Goal: Task Accomplishment & Management: Manage account settings

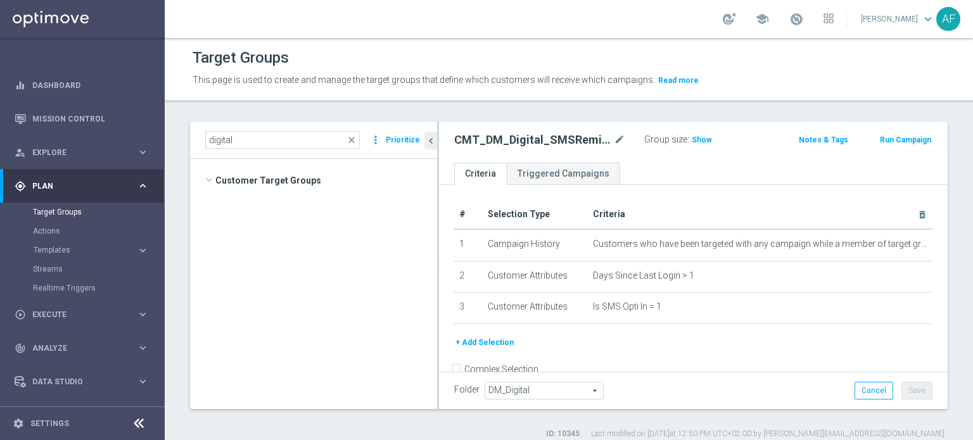
scroll to position [1157, 0]
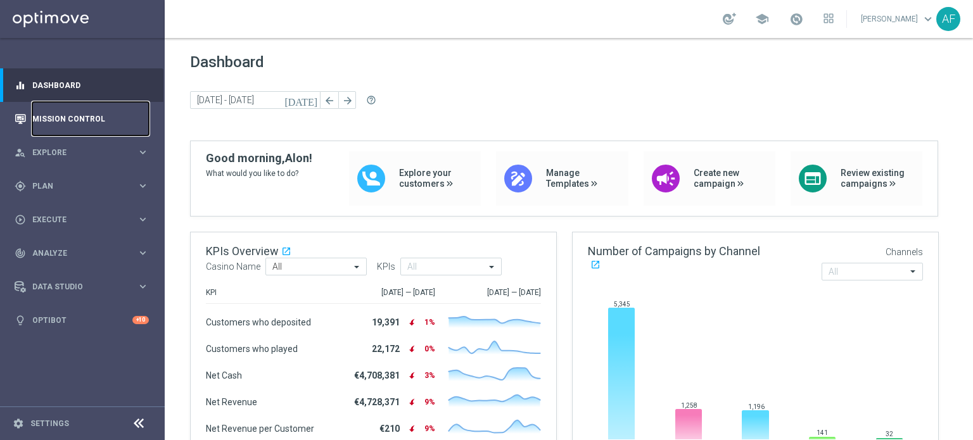
click at [89, 117] on link "Mission Control" at bounding box center [90, 119] width 117 height 34
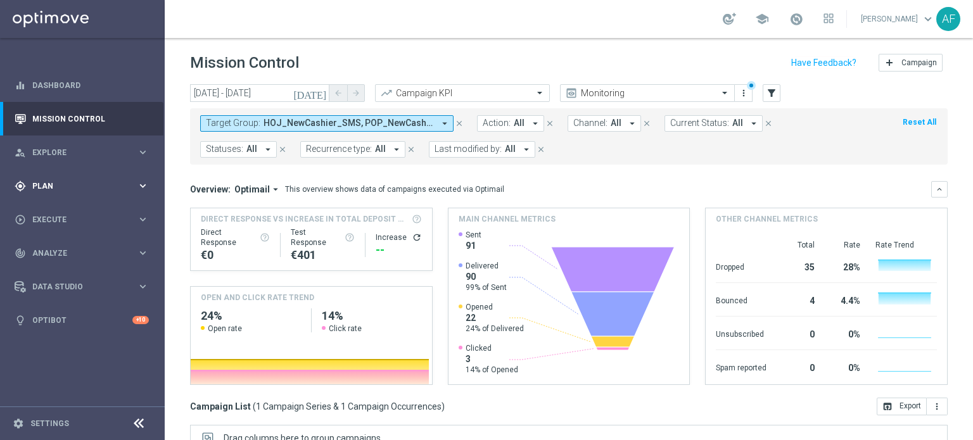
click at [99, 182] on span "Plan" at bounding box center [84, 186] width 104 height 8
click at [53, 213] on link "Target Groups" at bounding box center [82, 212] width 99 height 10
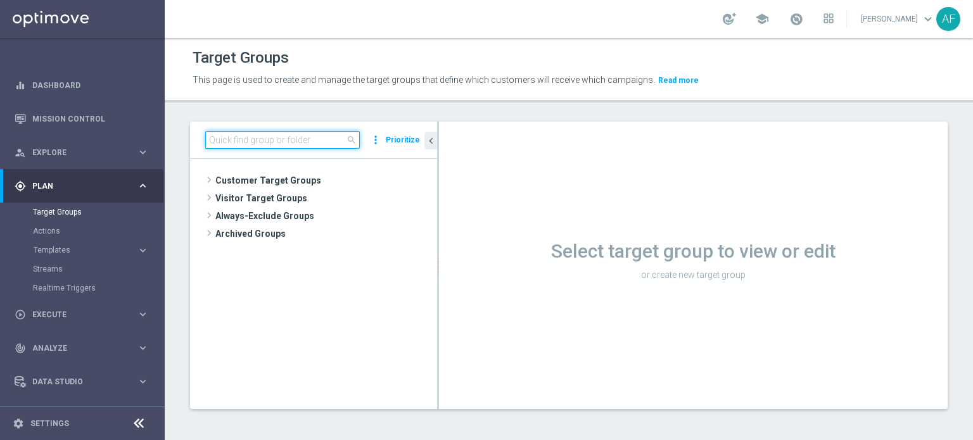
click at [287, 139] on input at bounding box center [282, 140] width 155 height 18
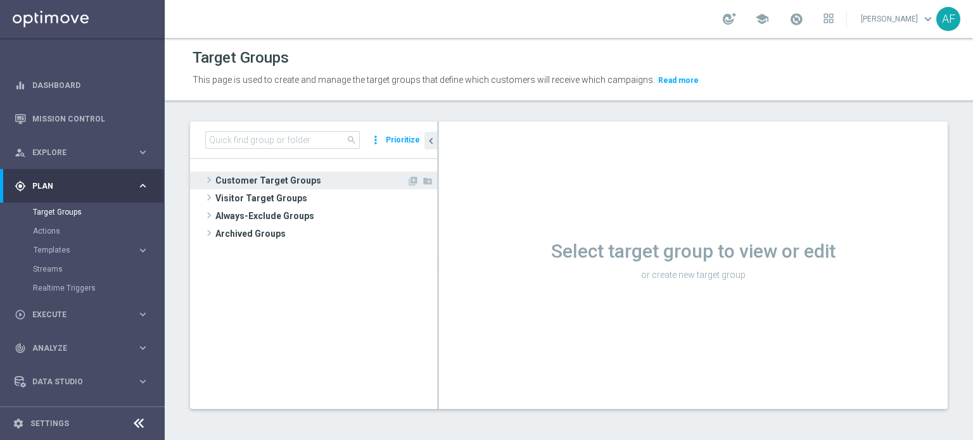
click at [281, 176] on span "Customer Target Groups" at bounding box center [310, 181] width 191 height 18
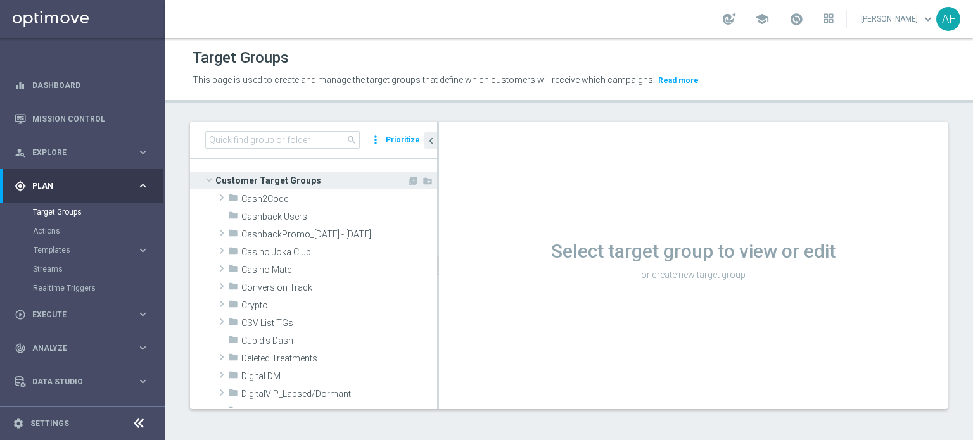
click at [281, 171] on tree-viewport "Customer Target Groups library_add create_new_folder folder" at bounding box center [313, 283] width 247 height 249
click at [279, 179] on span "Customer Target Groups" at bounding box center [310, 181] width 191 height 18
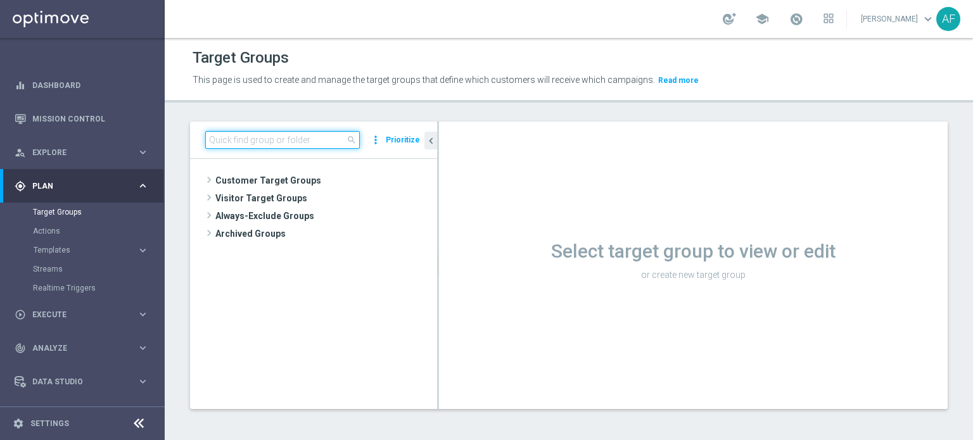
click at [284, 141] on input at bounding box center [282, 140] width 155 height 18
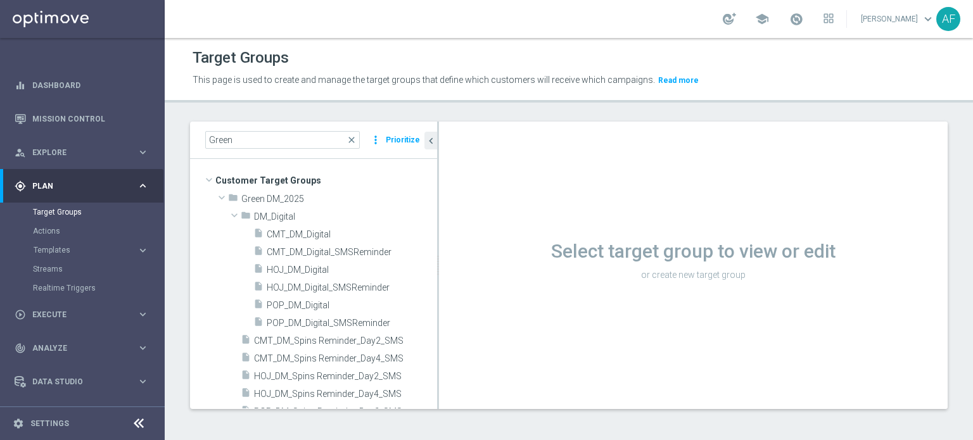
scroll to position [8, 0]
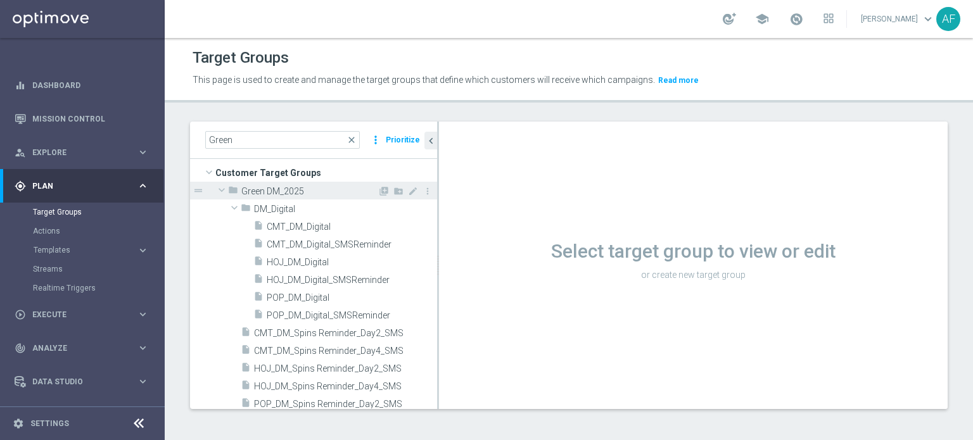
click at [257, 191] on span "Green DM_2025" at bounding box center [309, 191] width 136 height 11
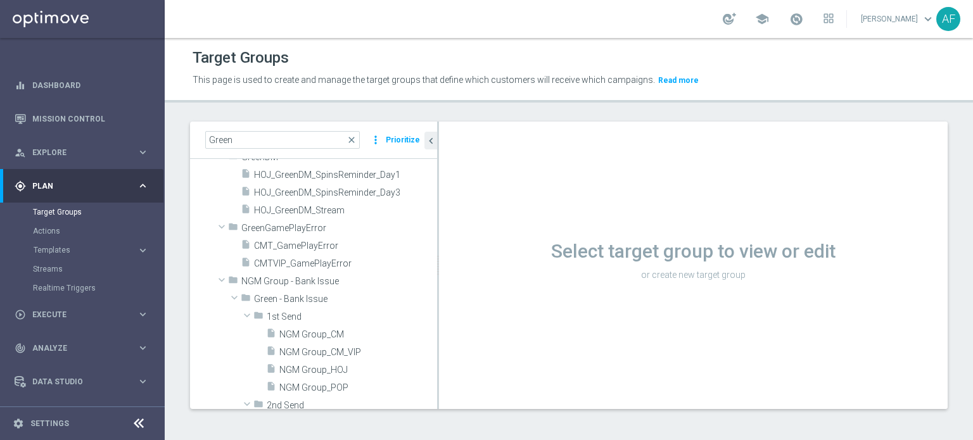
scroll to position [0, 0]
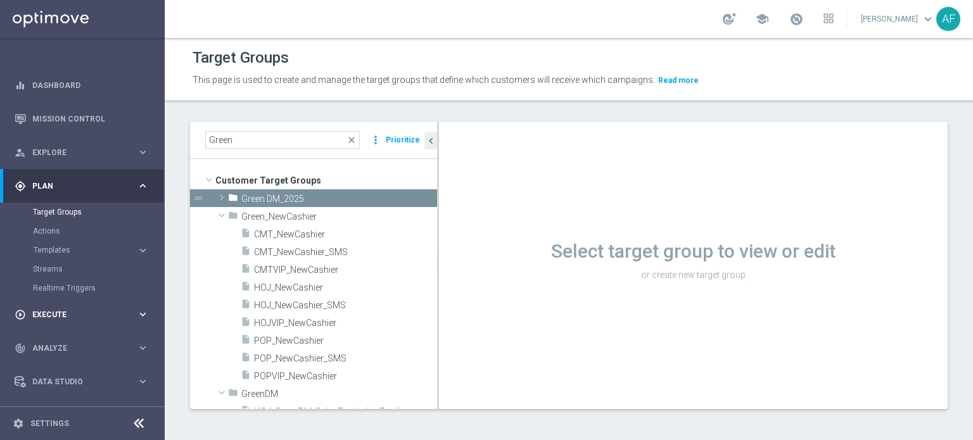
click at [75, 306] on div "play_circle_outline Execute keyboard_arrow_right" at bounding box center [81, 315] width 163 height 34
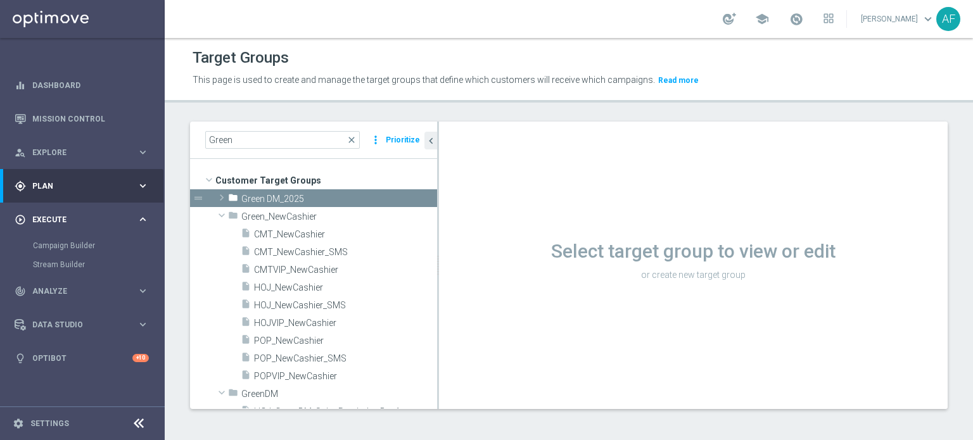
click at [68, 228] on div "play_circle_outline Execute keyboard_arrow_right" at bounding box center [81, 220] width 163 height 34
click at [66, 189] on span "Plan" at bounding box center [84, 186] width 104 height 8
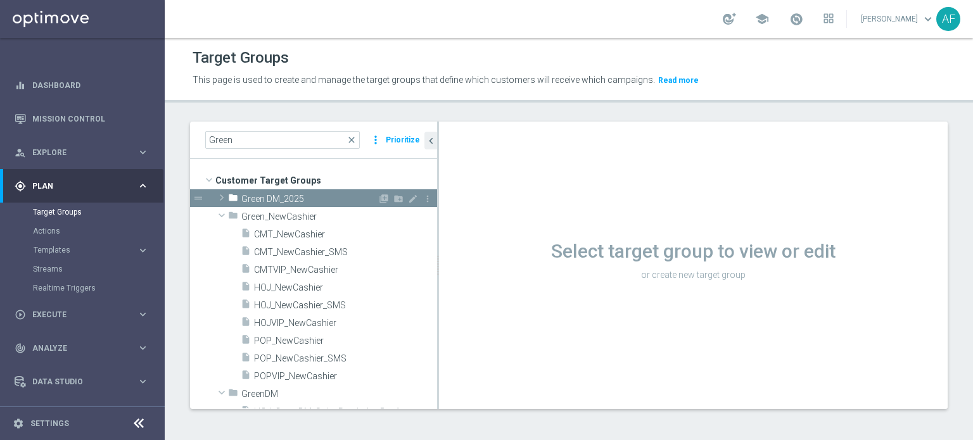
click at [251, 197] on span "Green DM_2025" at bounding box center [309, 199] width 136 height 11
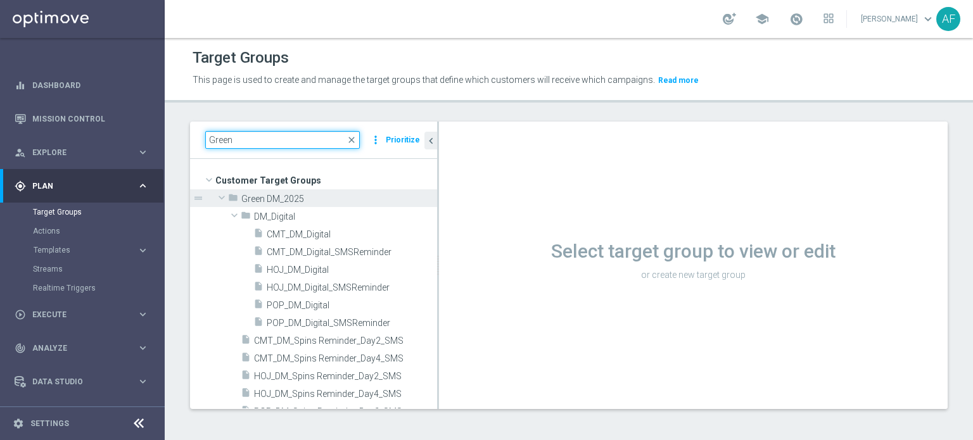
click at [237, 140] on input "Green" at bounding box center [282, 140] width 155 height 18
drag, startPoint x: 211, startPoint y: 140, endPoint x: 218, endPoint y: 144, distance: 8.3
click at [211, 141] on input "Green" at bounding box center [282, 140] width 155 height 18
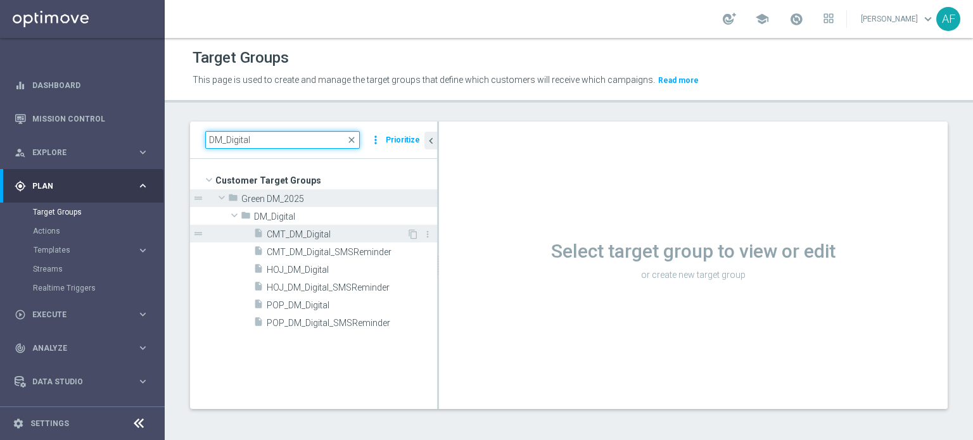
type input "DM_Digital"
click at [327, 232] on span "CMT_DM_Digital" at bounding box center [337, 234] width 140 height 11
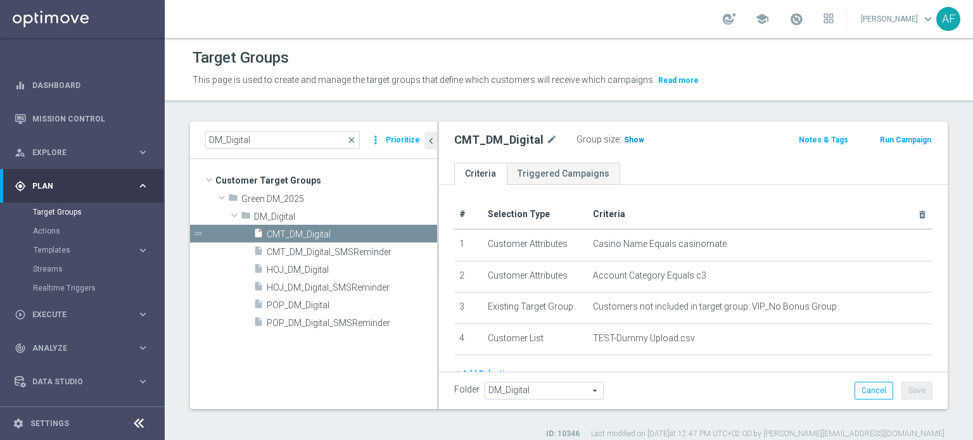
click at [629, 142] on span "Show" at bounding box center [634, 140] width 20 height 9
click at [324, 267] on span "HOJ_DM_Digital" at bounding box center [337, 270] width 140 height 11
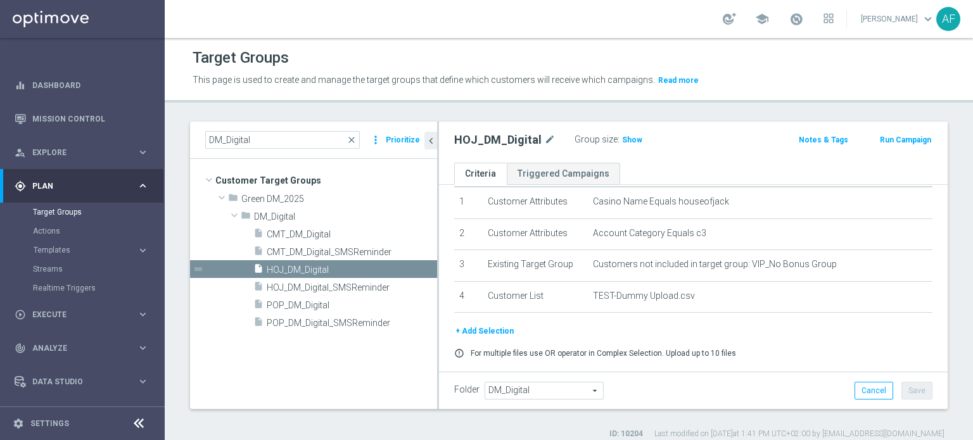
scroll to position [63, 0]
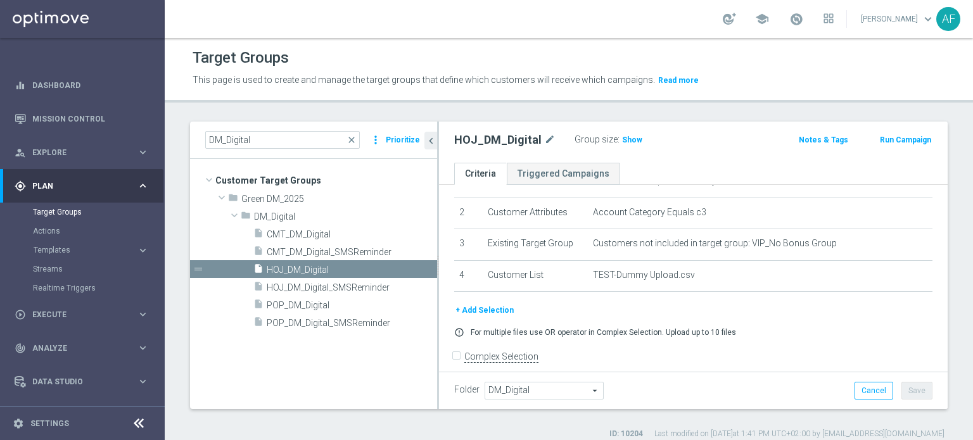
click at [497, 306] on button "+ Add Selection" at bounding box center [484, 310] width 61 height 14
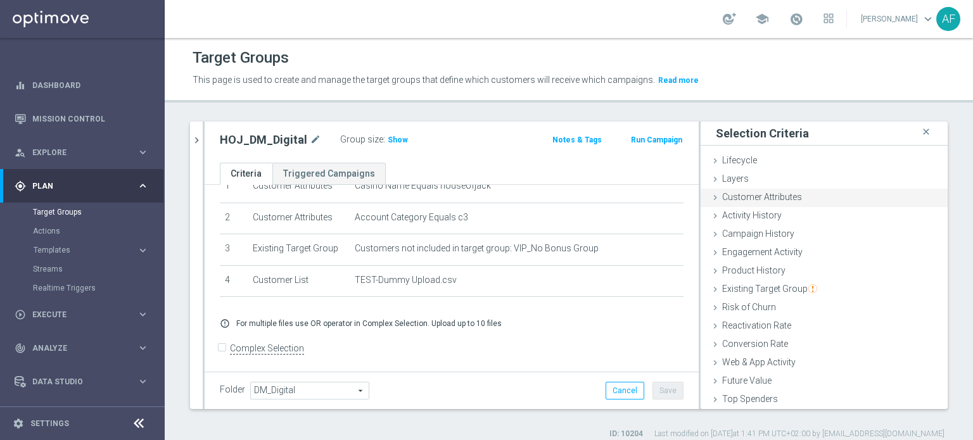
click at [755, 199] on span "Customer Attributes" at bounding box center [762, 197] width 80 height 10
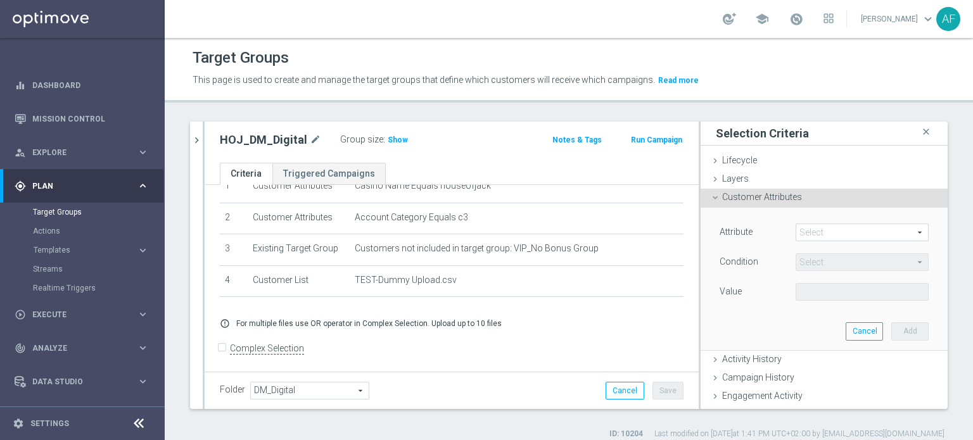
click at [800, 232] on span at bounding box center [862, 232] width 132 height 16
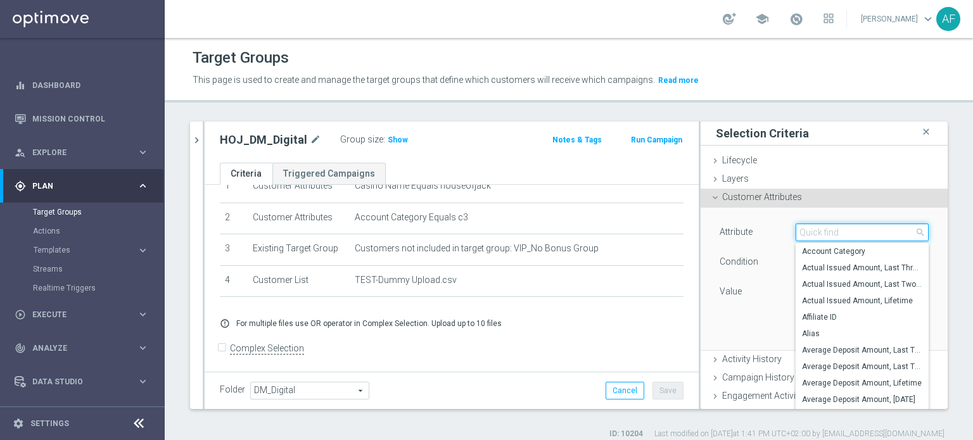
click at [807, 232] on input "search" at bounding box center [861, 233] width 133 height 18
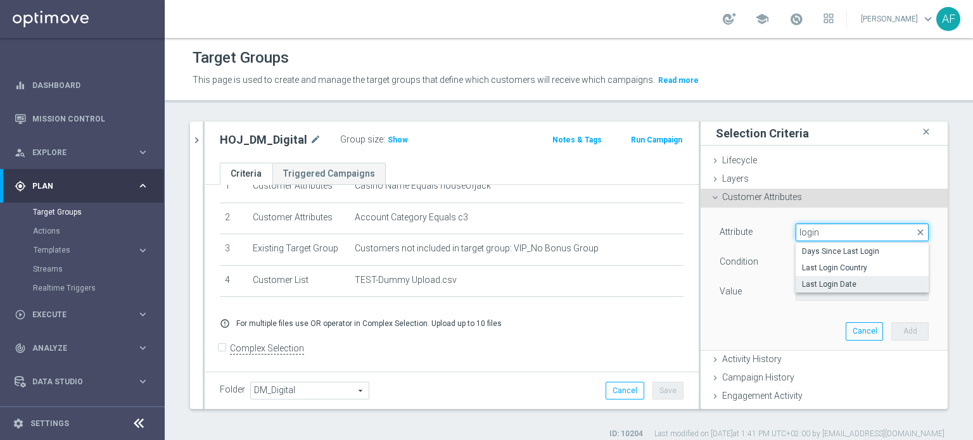
type input "login"
click at [817, 279] on span "Last Login Date" at bounding box center [862, 284] width 120 height 10
type input "Last Login Date"
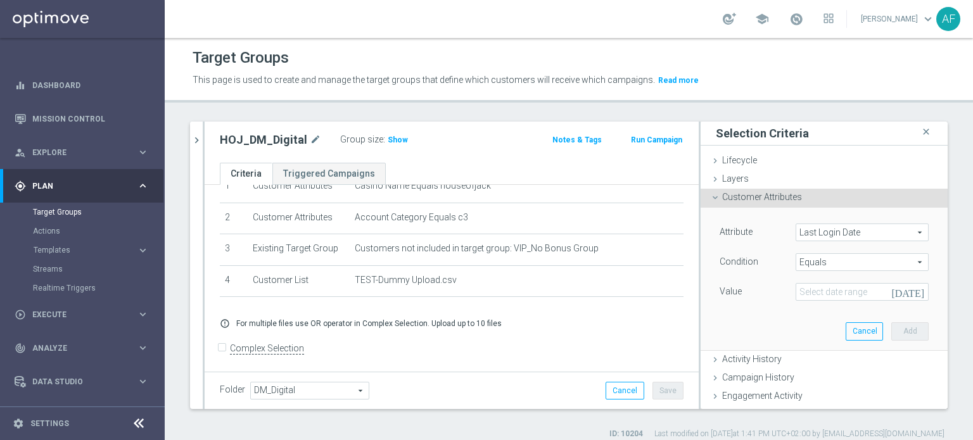
click at [821, 263] on span "Equals" at bounding box center [862, 262] width 132 height 16
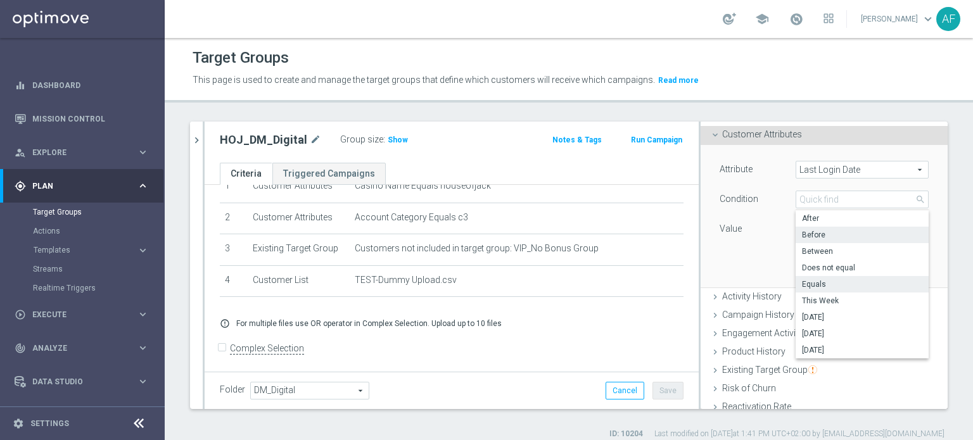
scroll to position [63, 0]
click at [822, 239] on label "Before" at bounding box center [861, 234] width 133 height 16
type input "Before"
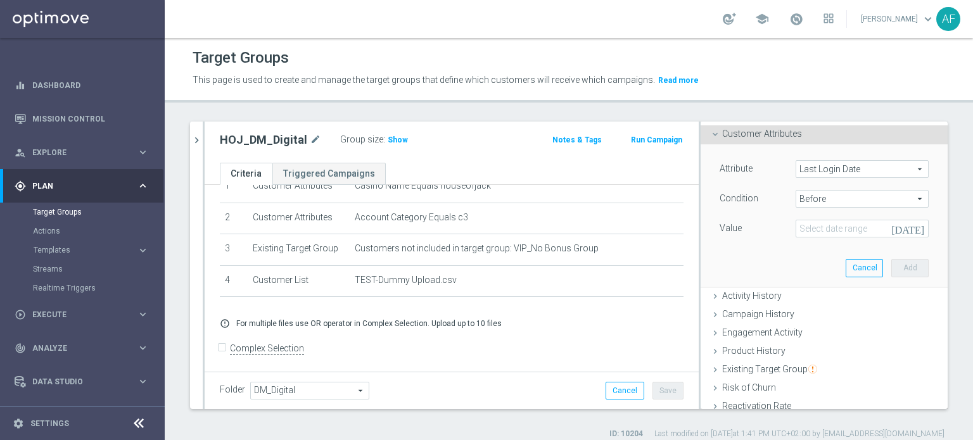
click at [831, 173] on span "Last Login Date" at bounding box center [862, 169] width 132 height 16
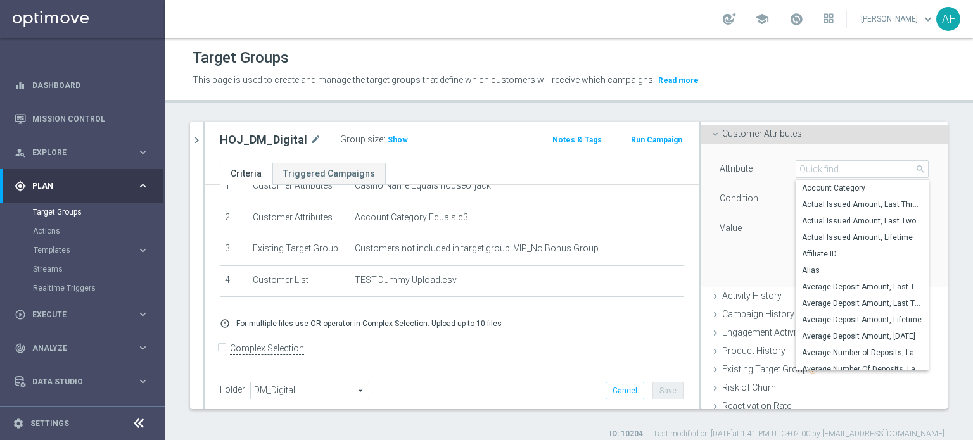
click at [817, 151] on div "Attribute Last Login Date Last Login Date arrow_drop_down search Account Catego…" at bounding box center [824, 215] width 228 height 142
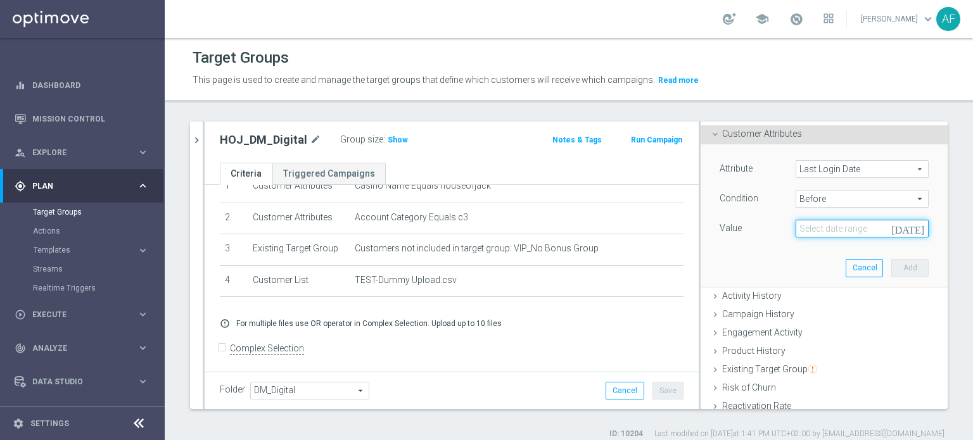
click at [835, 228] on input at bounding box center [861, 229] width 133 height 18
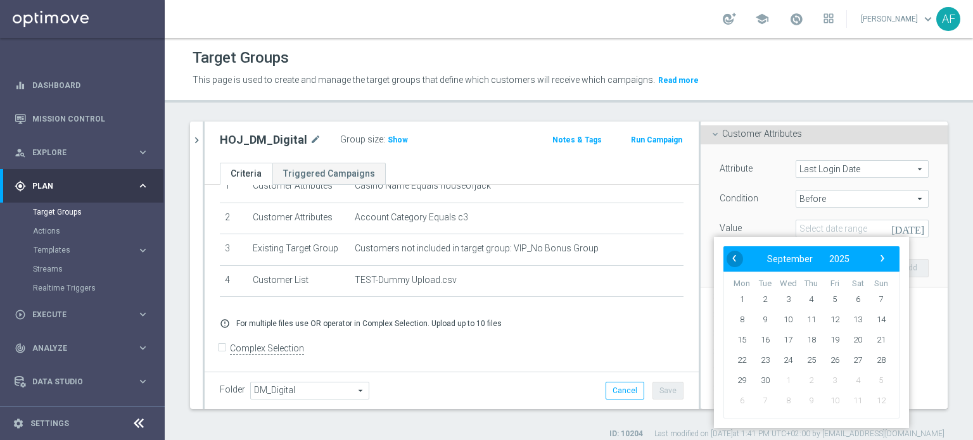
click at [735, 259] on span "‹" at bounding box center [734, 258] width 16 height 16
click at [833, 293] on span "1" at bounding box center [834, 299] width 20 height 20
type input "01 Aug 2025"
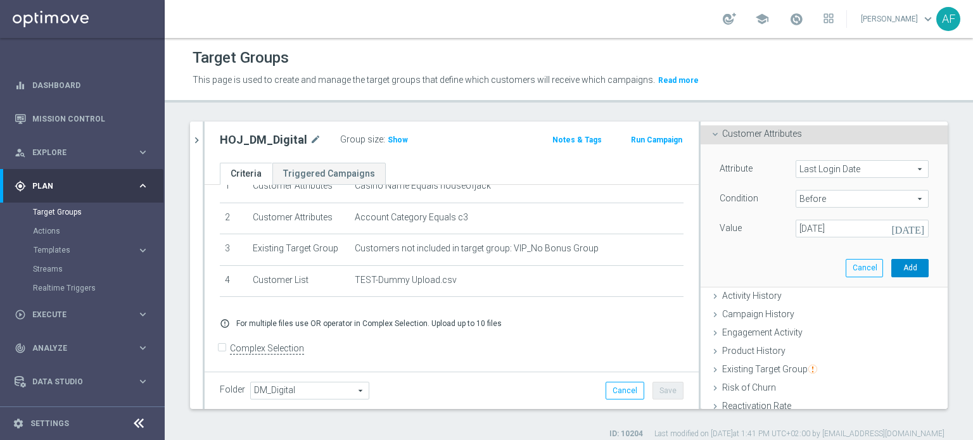
click at [891, 265] on button "Add" at bounding box center [909, 268] width 37 height 18
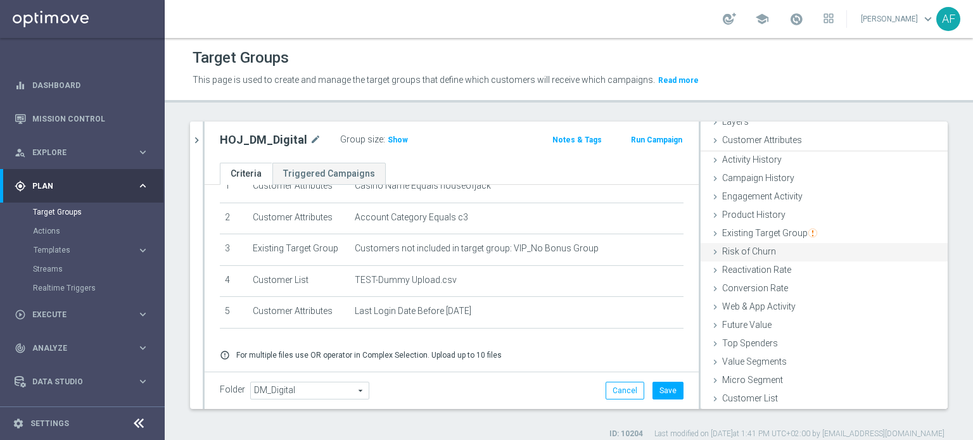
scroll to position [55, 0]
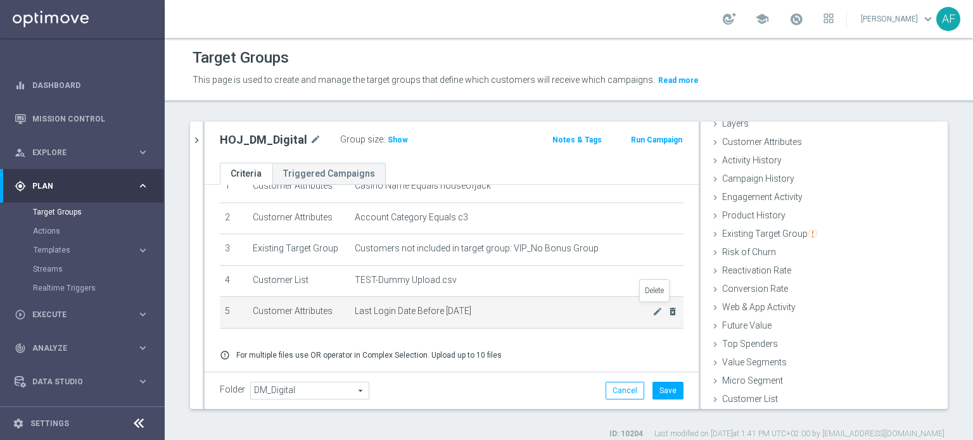
click at [667, 312] on icon "delete_forever" at bounding box center [672, 311] width 10 height 10
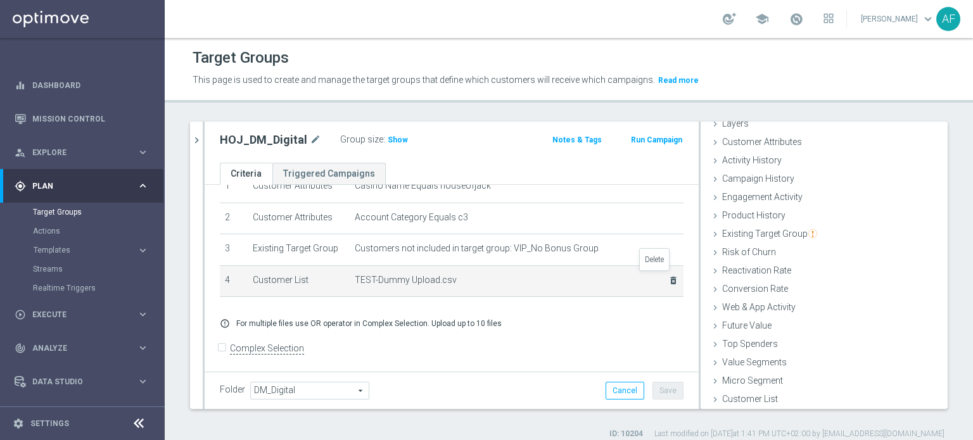
click at [668, 281] on icon "delete_forever" at bounding box center [673, 280] width 10 height 10
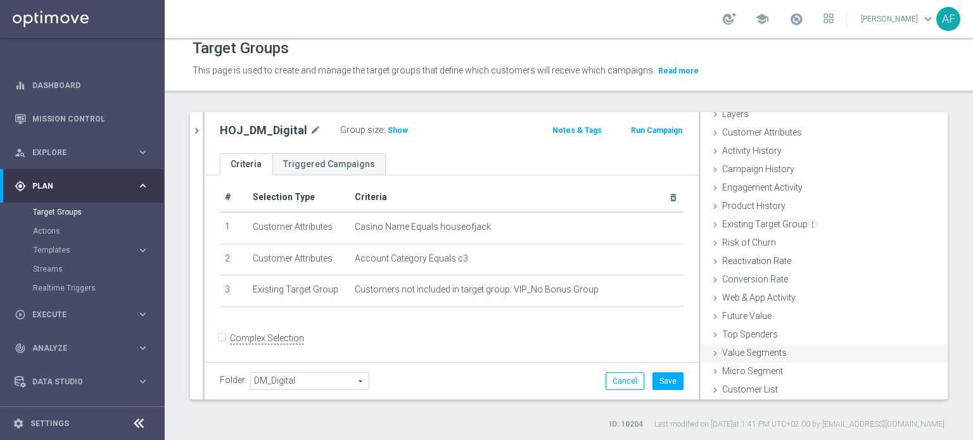
scroll to position [12, 0]
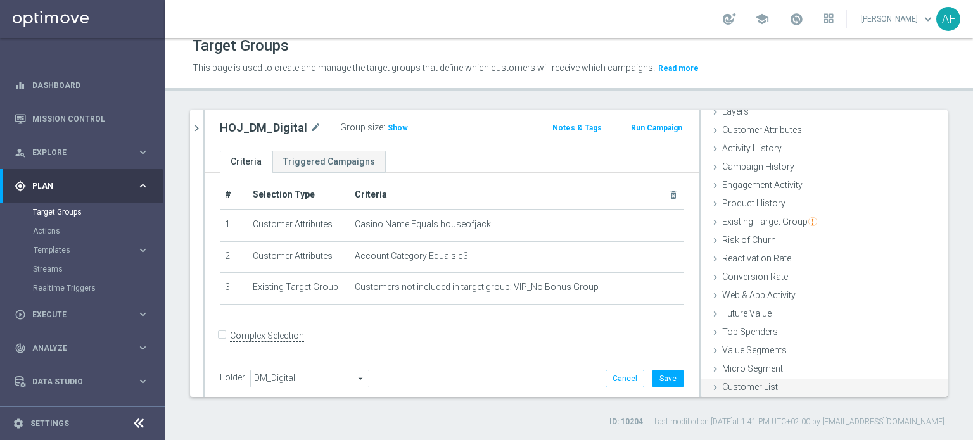
click at [768, 381] on div "Customer List done" at bounding box center [823, 388] width 247 height 19
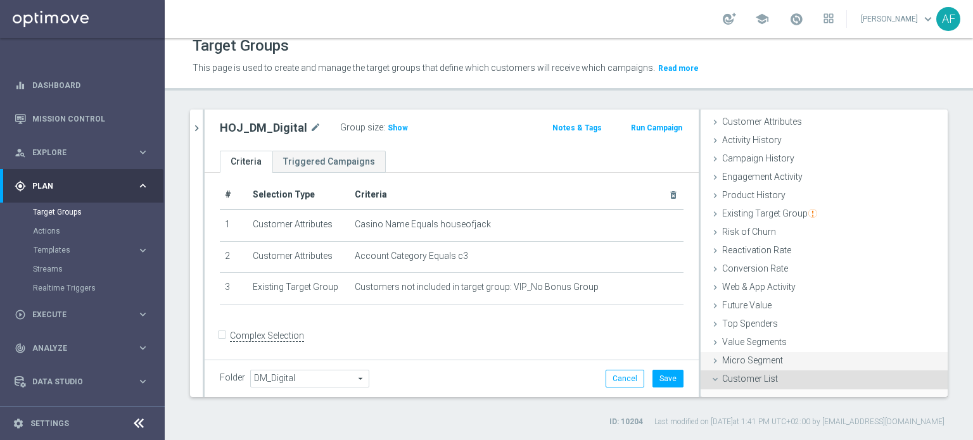
scroll to position [170, 0]
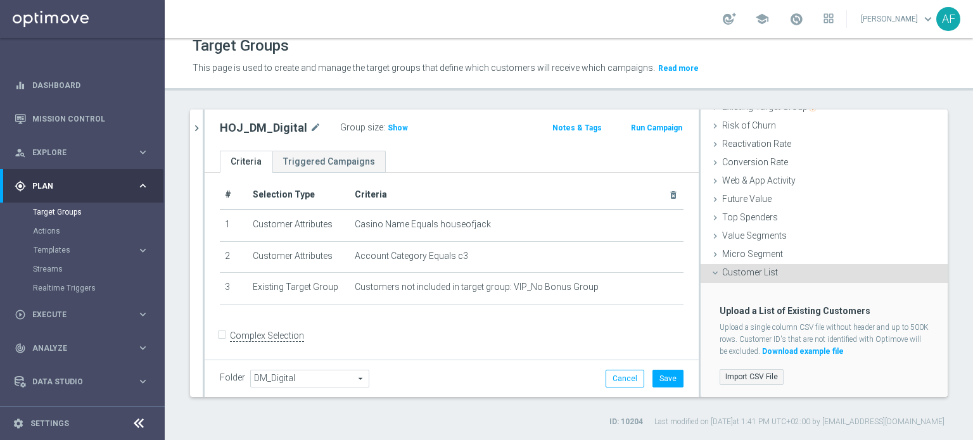
click at [752, 377] on label "Import CSV File" at bounding box center [751, 377] width 64 height 16
click at [0, 0] on input "Import CSV File" at bounding box center [0, 0] width 0 height 0
click at [396, 131] on span "Show" at bounding box center [398, 127] width 20 height 9
click at [617, 378] on button "Cancel" at bounding box center [624, 379] width 39 height 18
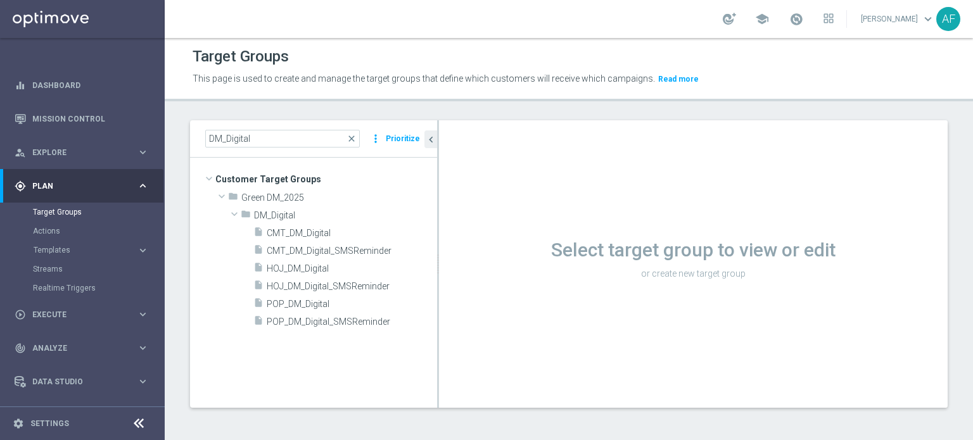
scroll to position [1, 0]
click at [337, 233] on span "CMT_DM_Digital" at bounding box center [337, 234] width 140 height 11
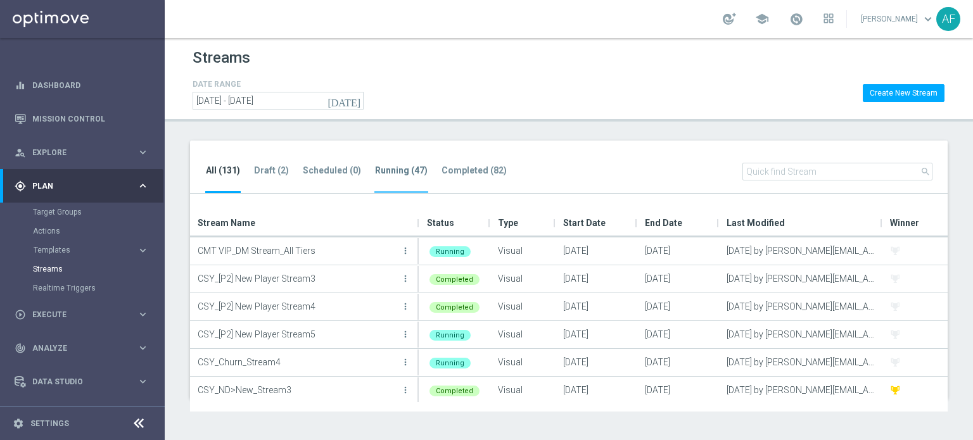
click at [381, 172] on tab-header "Running (47)" at bounding box center [401, 170] width 53 height 11
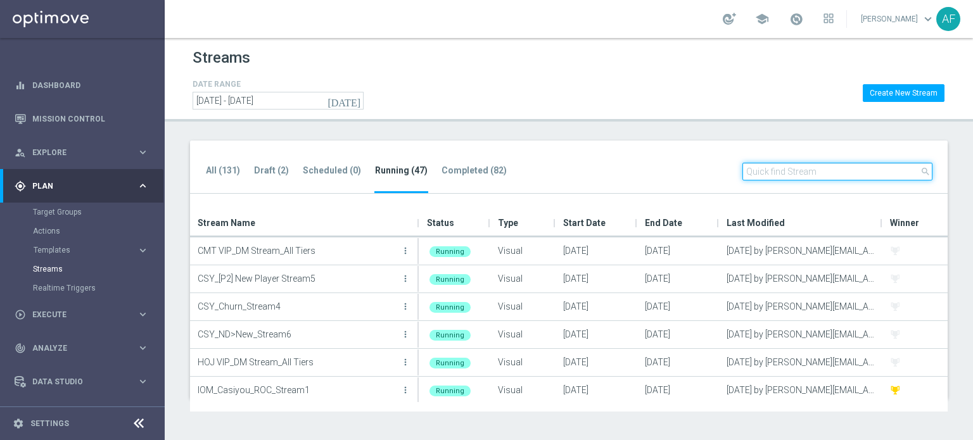
click at [767, 169] on input "text" at bounding box center [837, 172] width 190 height 18
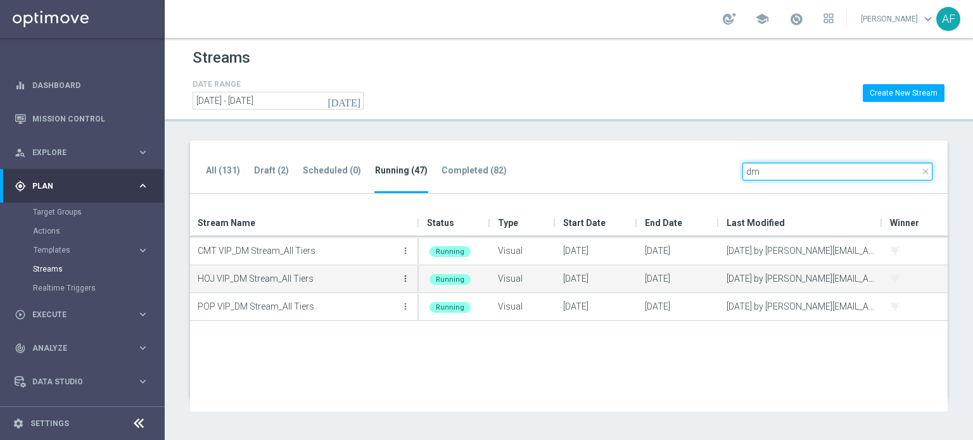
type input "dm"
click at [403, 278] on icon "more_vert" at bounding box center [405, 279] width 10 height 10
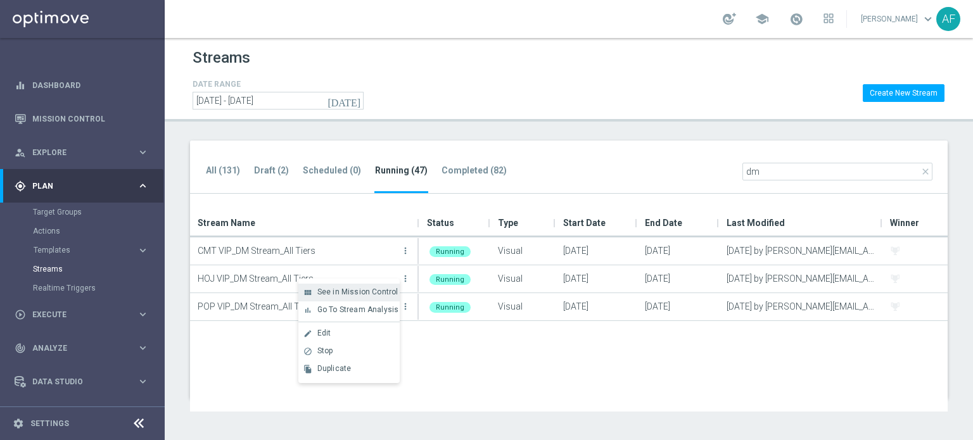
click at [344, 294] on span "See in Mission Control" at bounding box center [357, 291] width 81 height 9
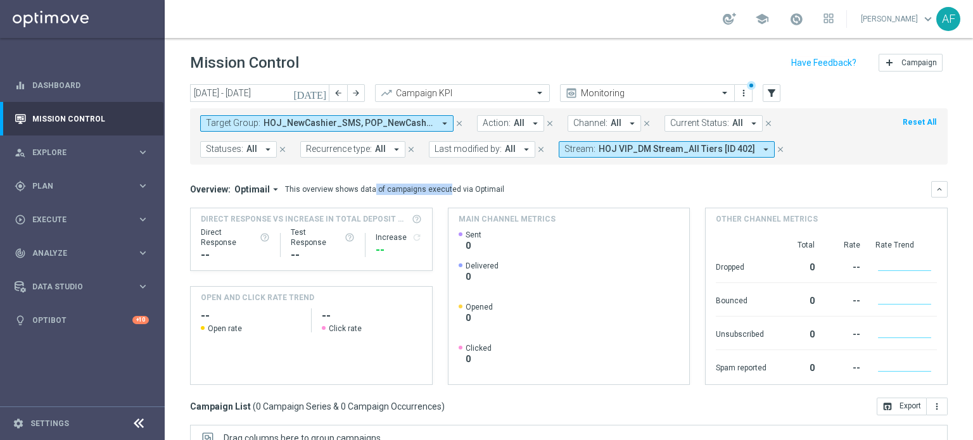
drag, startPoint x: 423, startPoint y: 189, endPoint x: 350, endPoint y: 187, distance: 73.5
click at [351, 187] on div "This overview shows data of campaigns executed via Optimail" at bounding box center [394, 189] width 219 height 11
click at [354, 187] on div "This overview shows data of campaigns executed via Optimail" at bounding box center [394, 189] width 219 height 11
click at [428, 125] on button "Target Group: HOJ_NewCashier_SMS, POP_NewCashier arrow_drop_down" at bounding box center [326, 123] width 253 height 16
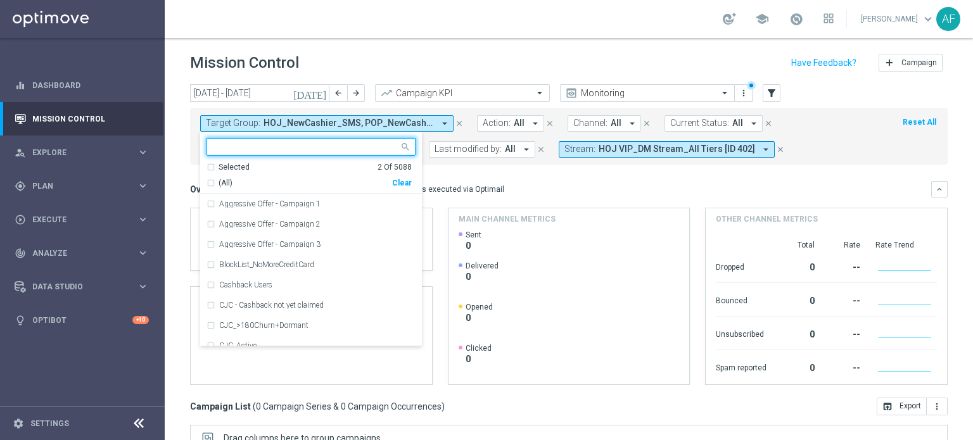
click at [236, 170] on div "Selected" at bounding box center [233, 167] width 31 height 11
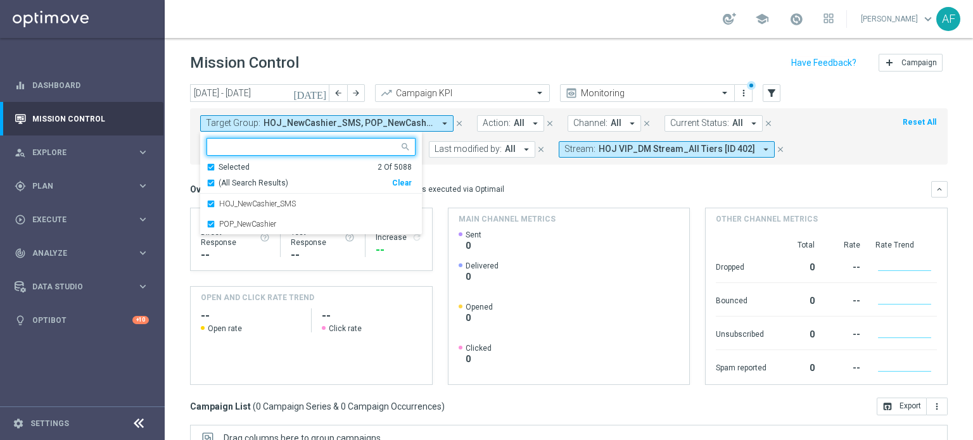
click at [235, 183] on span "(All Search Results)" at bounding box center [253, 183] width 70 height 11
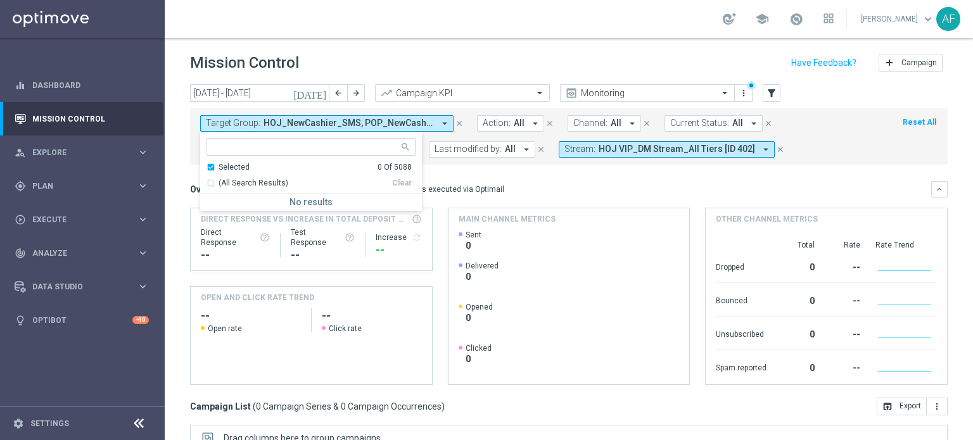
click at [232, 167] on div "Selected" at bounding box center [233, 167] width 31 height 11
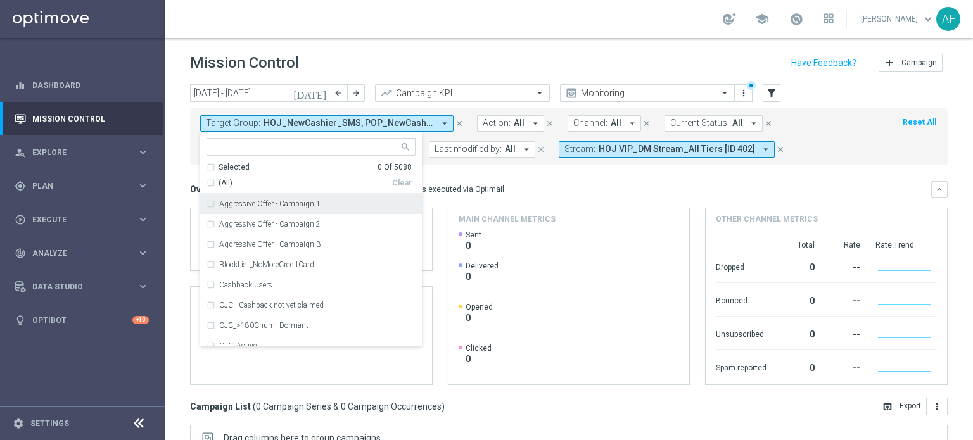
drag, startPoint x: 571, startPoint y: 203, endPoint x: 559, endPoint y: 194, distance: 14.4
click at [571, 204] on div "Overview: Optimail arrow_drop_down This overview shows data of campaigns execut…" at bounding box center [568, 283] width 757 height 204
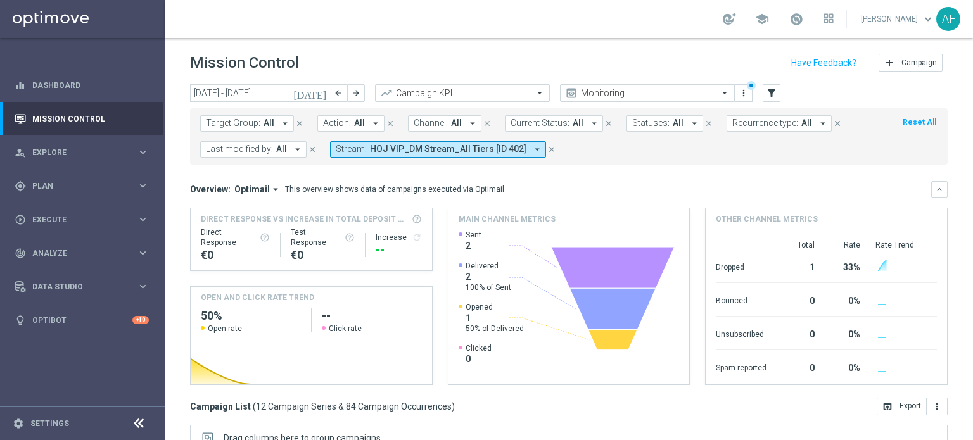
click at [319, 95] on icon "[DATE]" at bounding box center [310, 92] width 34 height 11
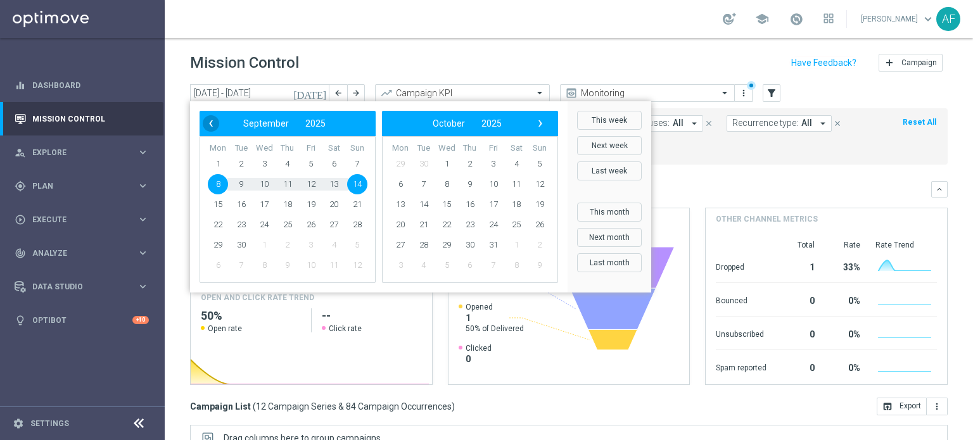
click at [208, 125] on span "‹" at bounding box center [211, 123] width 16 height 16
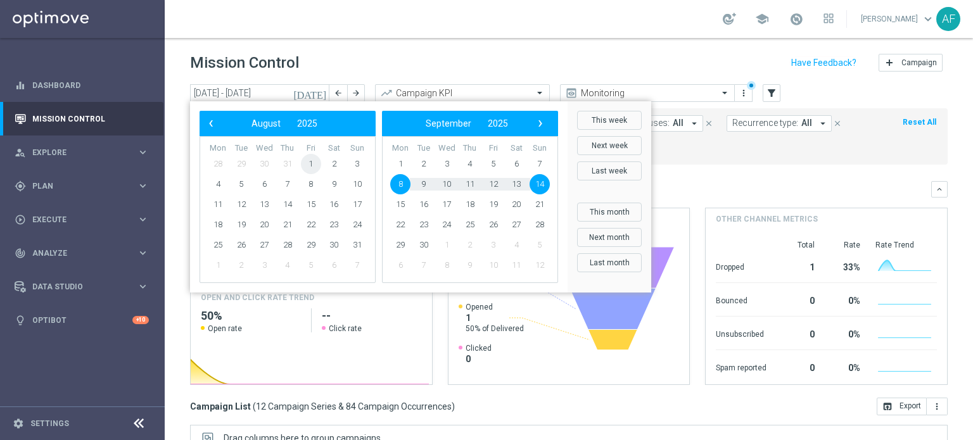
click at [314, 164] on span "1" at bounding box center [311, 164] width 20 height 20
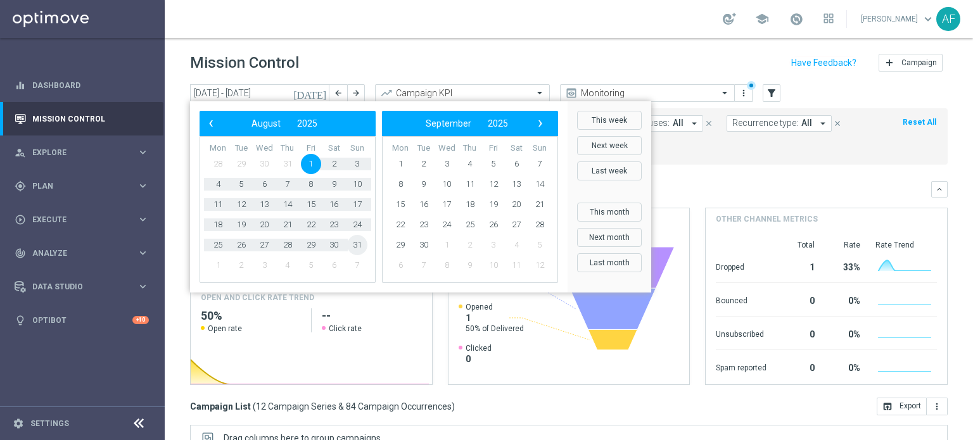
click at [355, 245] on span "31" at bounding box center [357, 245] width 20 height 20
type input "01 Aug 2025 - 31 Aug 2025"
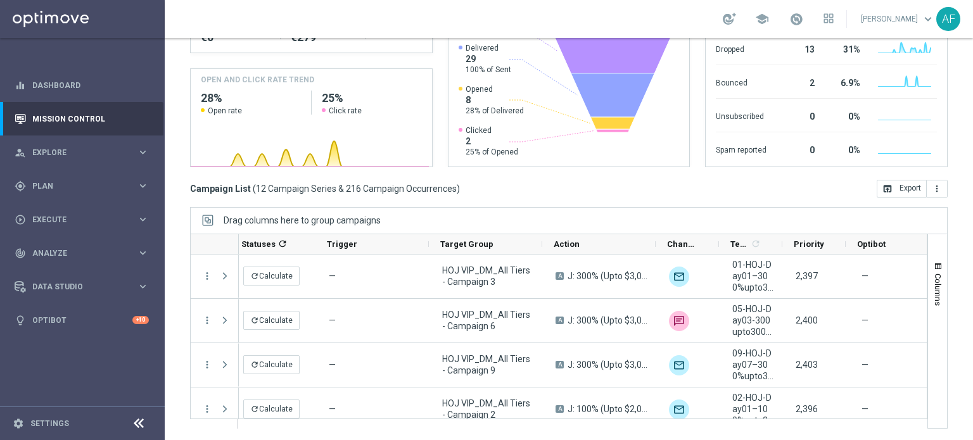
scroll to position [0, 72]
click at [803, 242] on span "Priority" at bounding box center [808, 243] width 30 height 9
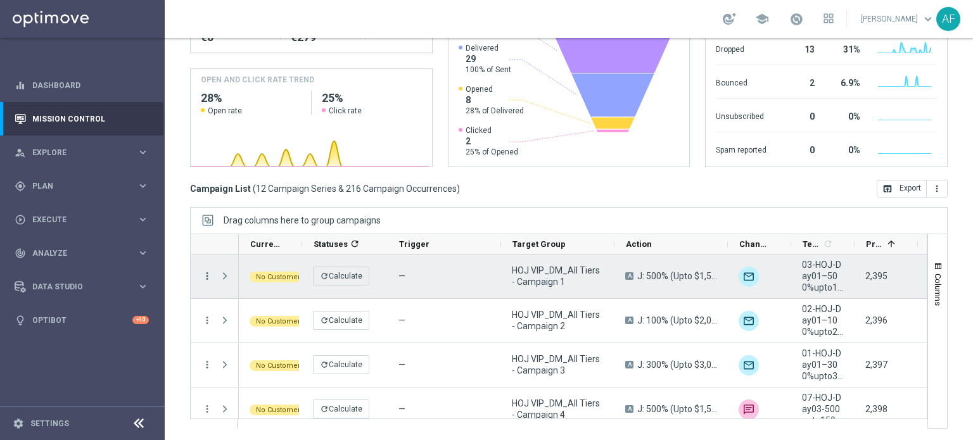
click at [208, 274] on icon "more_vert" at bounding box center [206, 275] width 11 height 11
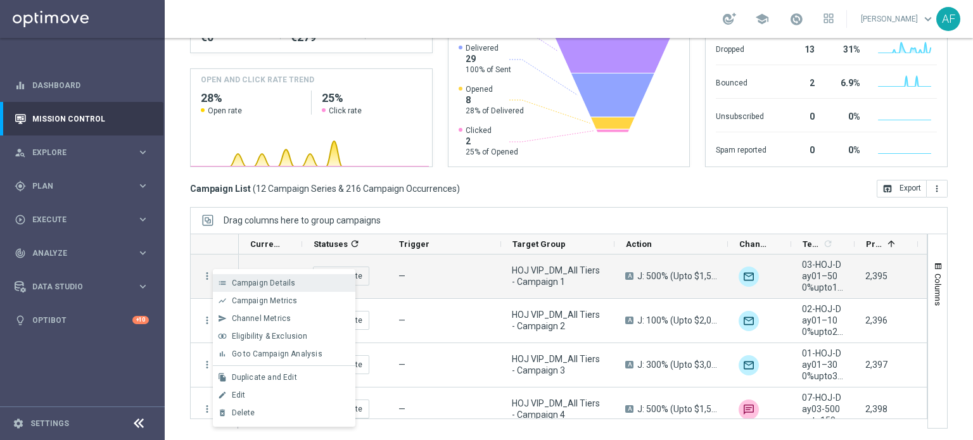
click at [241, 279] on span "Campaign Details" at bounding box center [264, 283] width 64 height 9
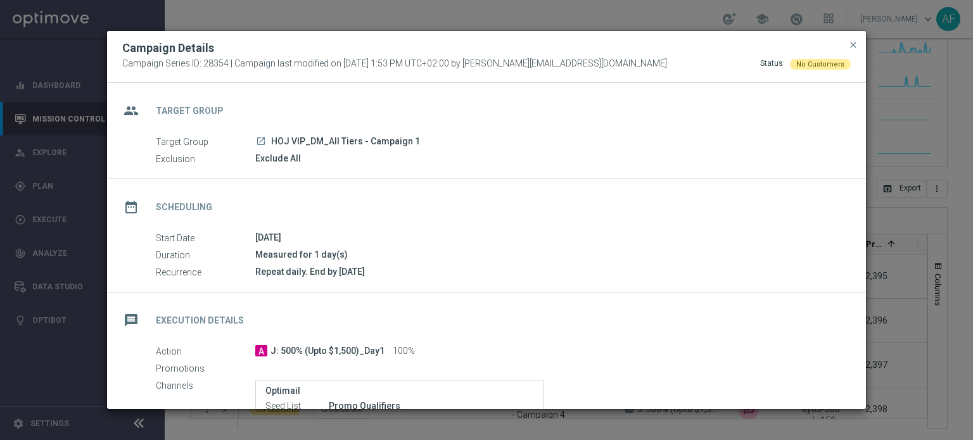
click at [263, 141] on icon "launch" at bounding box center [261, 141] width 10 height 10
click at [855, 46] on span "close" at bounding box center [853, 45] width 10 height 10
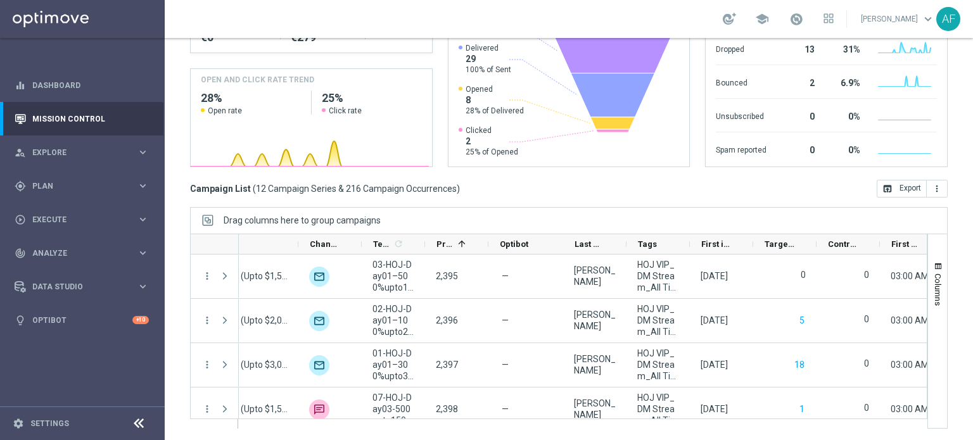
scroll to position [0, 464]
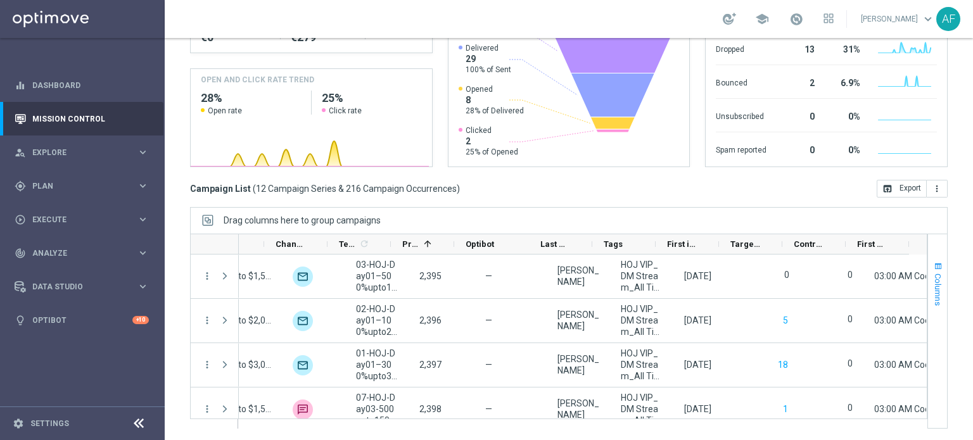
click at [933, 274] on span "Columns" at bounding box center [938, 290] width 10 height 32
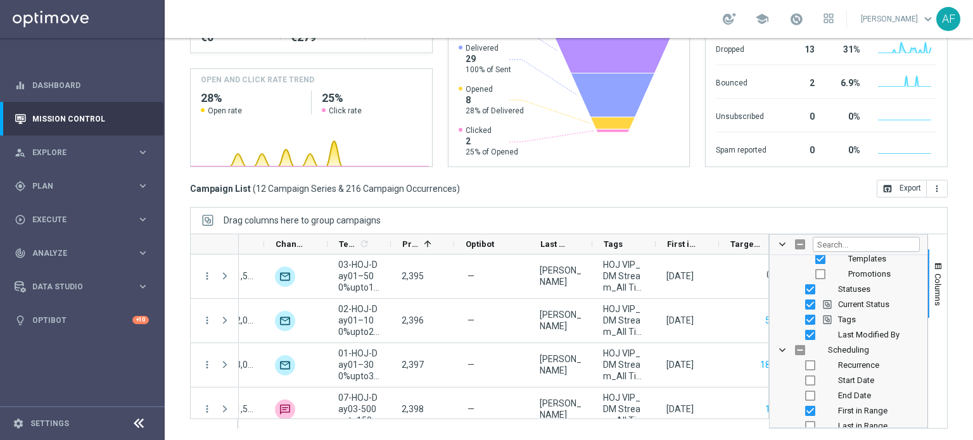
scroll to position [253, 0]
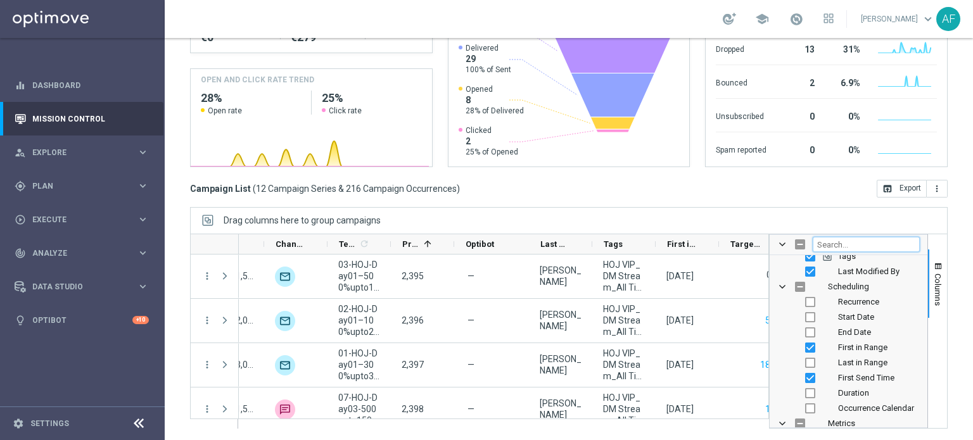
click at [859, 242] on input "Filter Columns Input" at bounding box center [865, 244] width 107 height 15
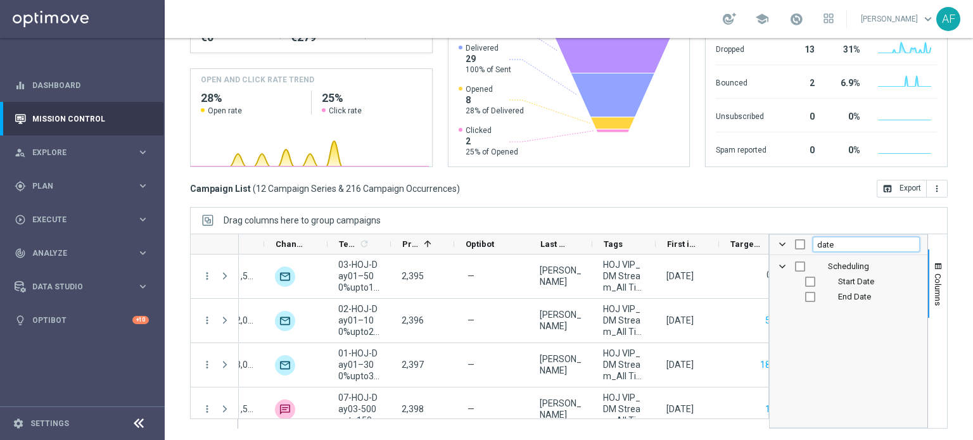
type input "date"
click at [824, 285] on div "Start Date" at bounding box center [857, 281] width 125 height 15
click at [805, 281] on input "Press SPACE to toggle visibility (hidden)" at bounding box center [810, 282] width 10 height 10
checkbox input "true"
checkbox input "false"
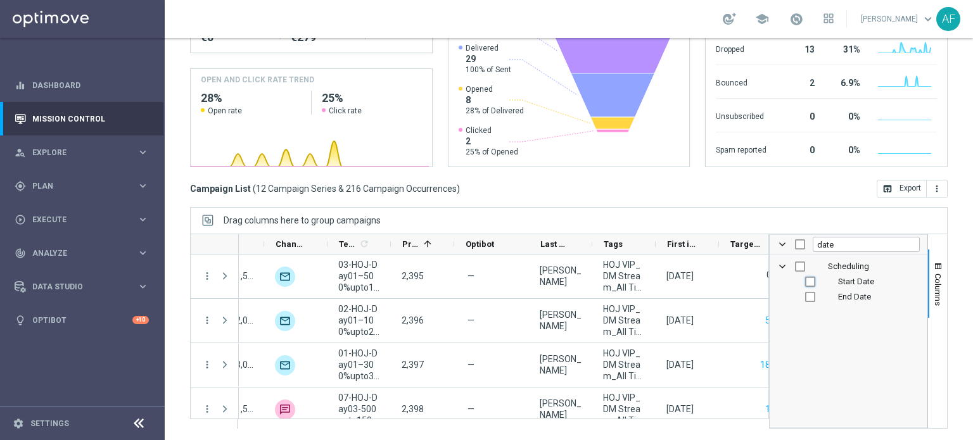
checkbox input "false"
click at [830, 245] on input "date" at bounding box center [865, 244] width 107 height 15
type input "d"
type input "time"
checkbox input "true"
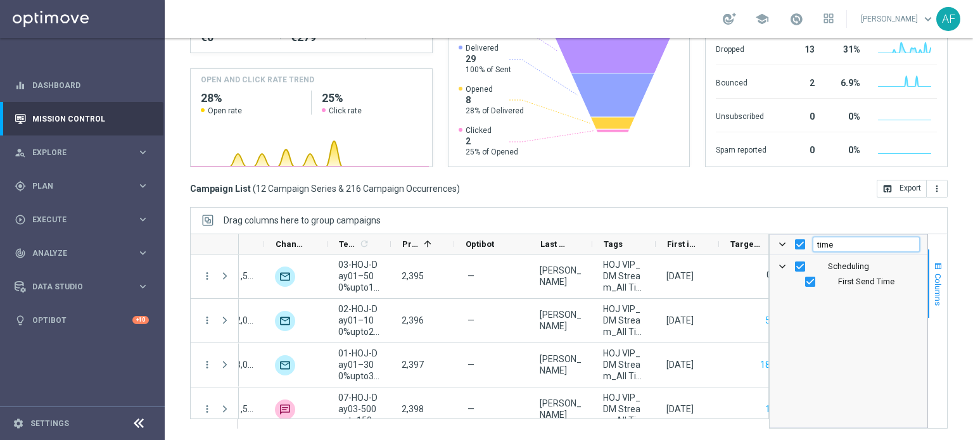
type input "time"
click at [933, 284] on span "Columns" at bounding box center [938, 290] width 10 height 32
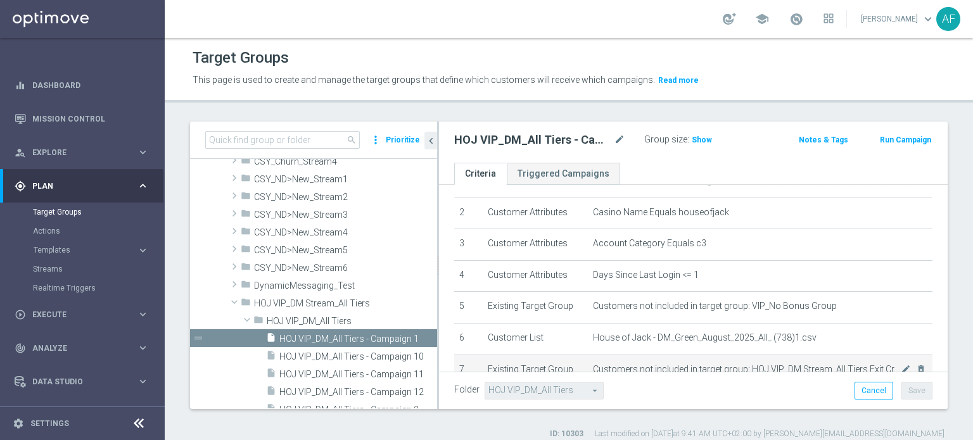
scroll to position [127, 0]
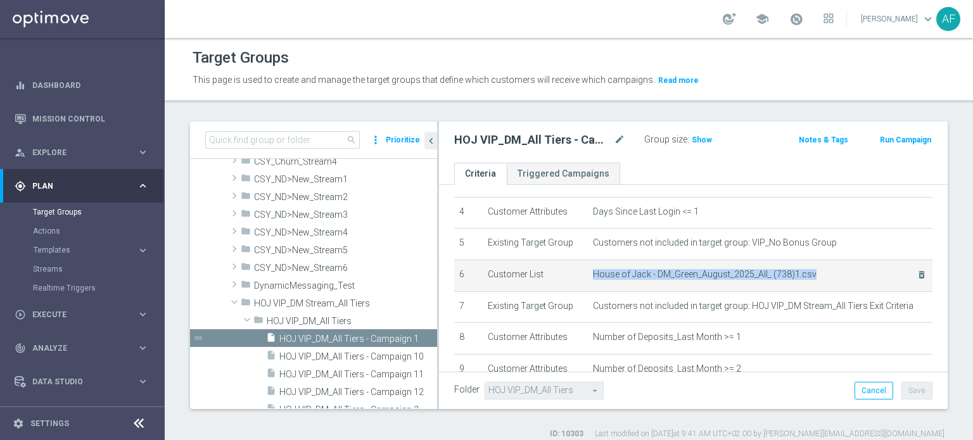
drag, startPoint x: 588, startPoint y: 269, endPoint x: 810, endPoint y: 273, distance: 222.3
click at [810, 273] on span "House of Jack - DM_Green_August_2025_All_ (738)1.csv" at bounding box center [746, 274] width 307 height 11
